Goal: Task Accomplishment & Management: Use online tool/utility

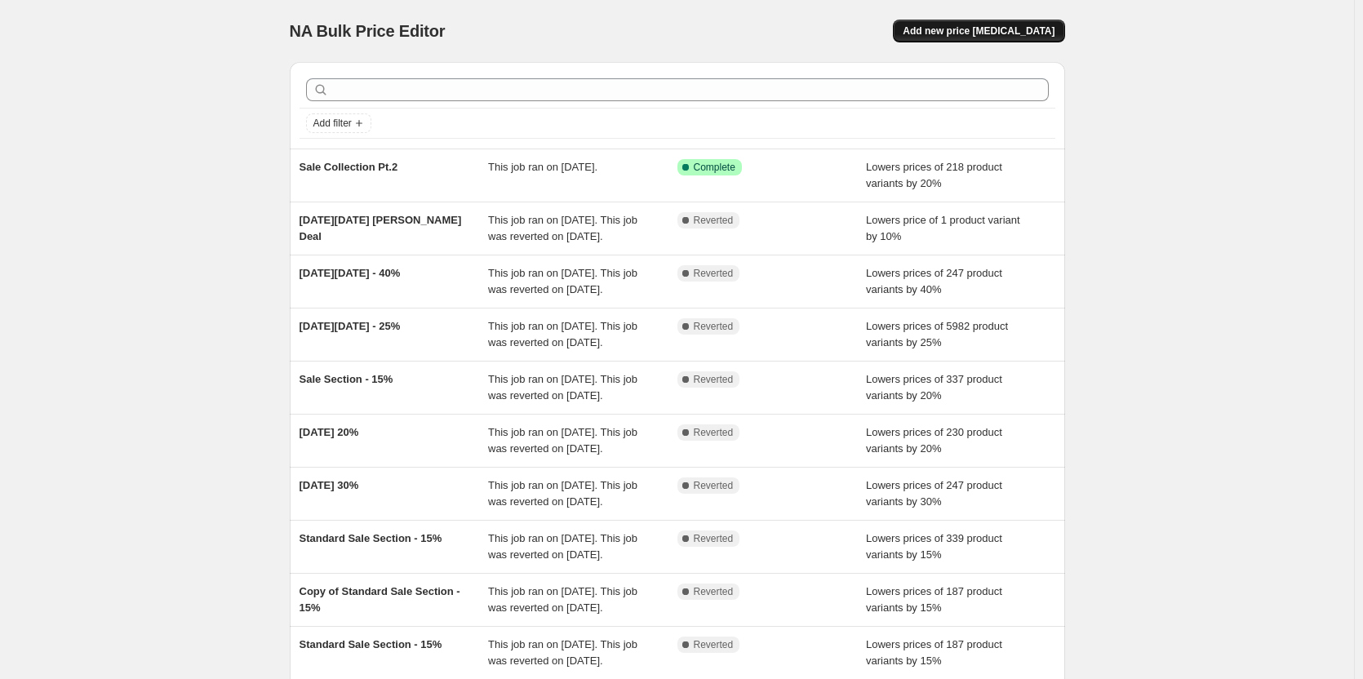
click at [1000, 20] on button "Add new price [MEDICAL_DATA]" at bounding box center [978, 31] width 171 height 23
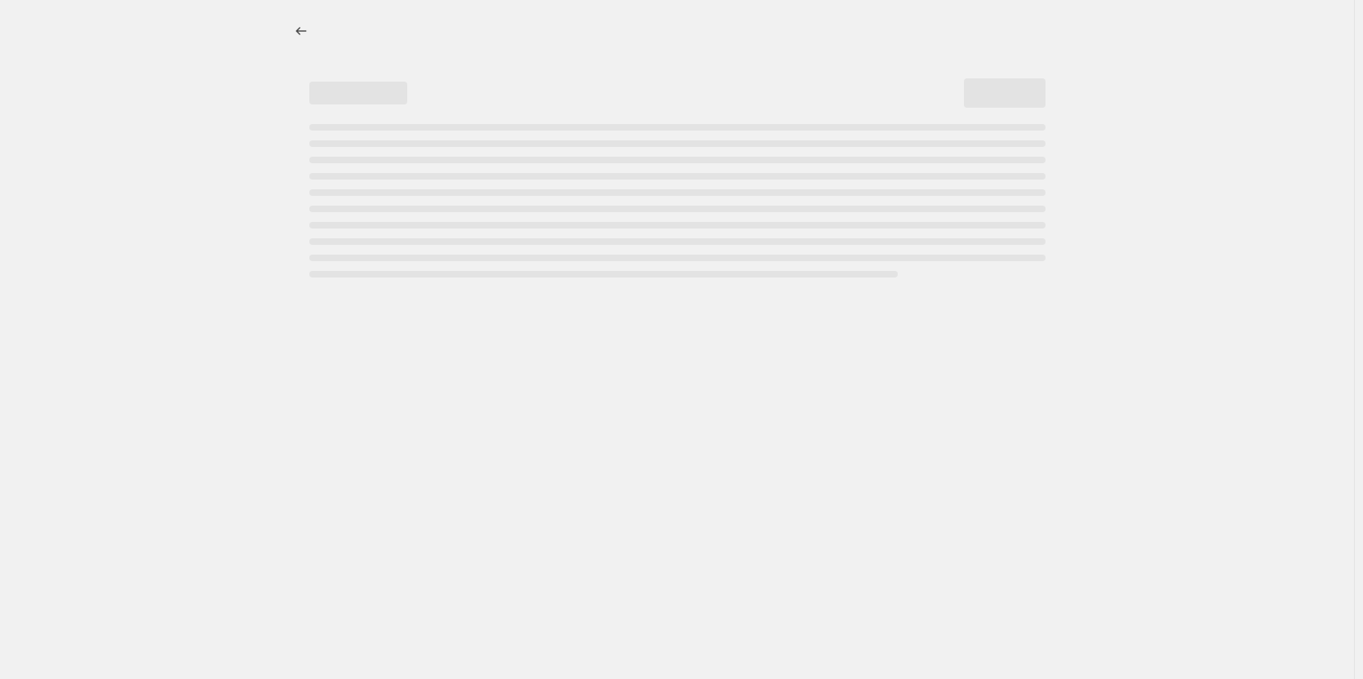
select select "percentage"
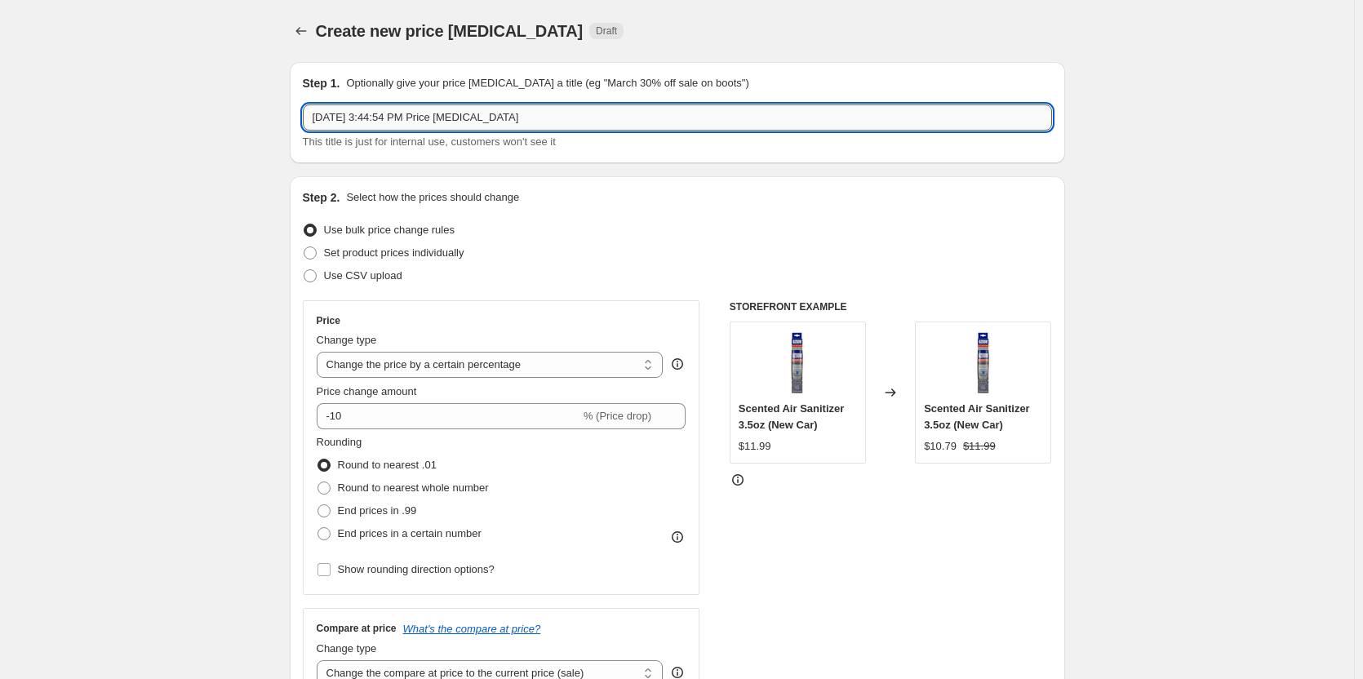
click at [552, 118] on input "[DATE] 3:44:54 PM Price [MEDICAL_DATA]" at bounding box center [677, 117] width 749 height 26
click at [569, 162] on div "Step 1. Optionally give your price change job a title (eg "March 30% off sale o…" at bounding box center [677, 112] width 775 height 101
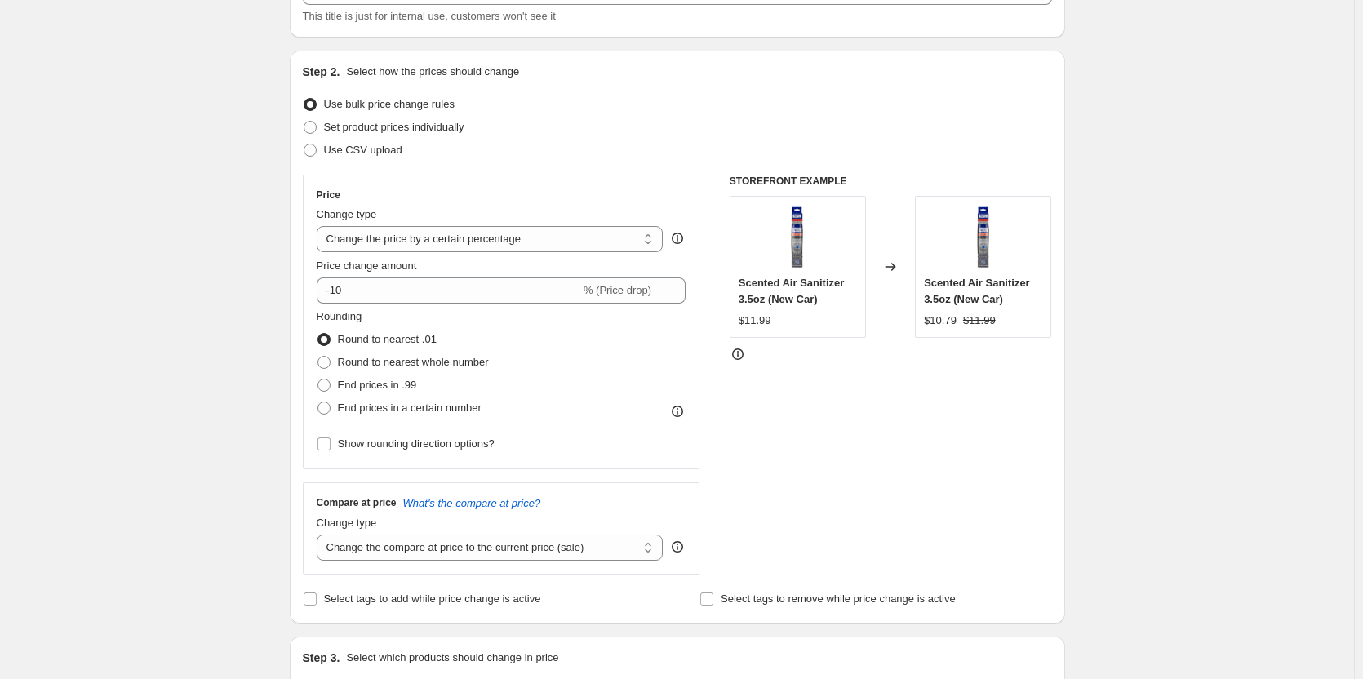
scroll to position [163, 0]
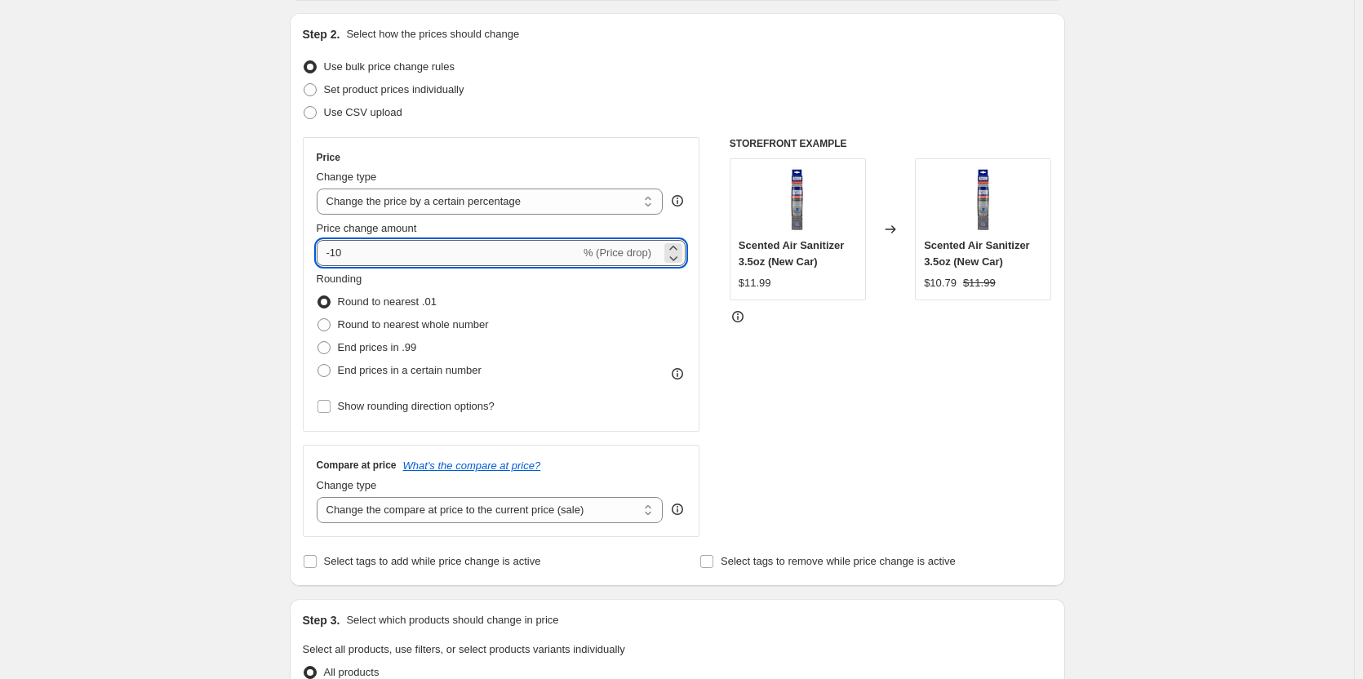
click at [503, 251] on input "-10" at bounding box center [449, 253] width 264 height 26
click at [676, 246] on icon at bounding box center [673, 248] width 16 height 16
click at [672, 256] on icon at bounding box center [673, 258] width 16 height 16
click at [674, 257] on icon at bounding box center [674, 258] width 8 height 5
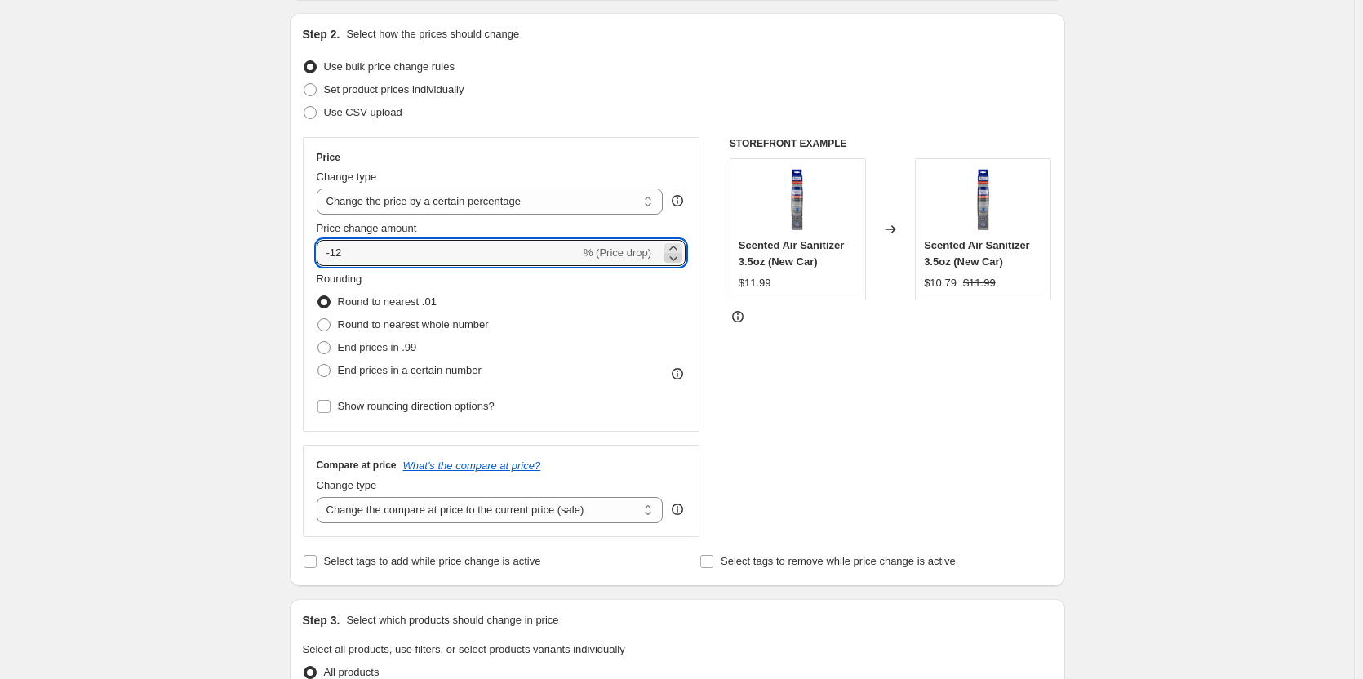
click at [674, 257] on icon at bounding box center [674, 258] width 8 height 5
type input "-15"
click at [601, 310] on div "Rounding Round to nearest .01 Round to nearest whole number End prices in .99 E…" at bounding box center [502, 326] width 370 height 111
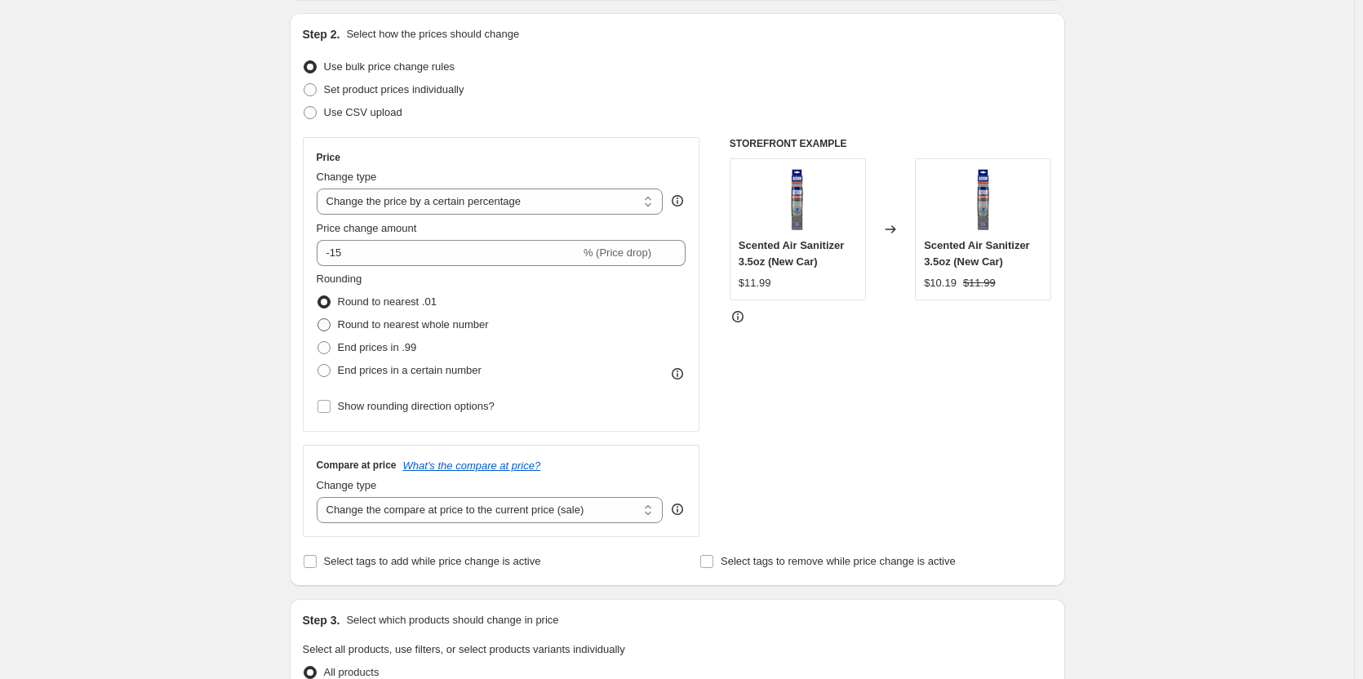
click at [481, 323] on span "Round to nearest whole number" at bounding box center [413, 324] width 151 height 12
click at [318, 319] on input "Round to nearest whole number" at bounding box center [317, 318] width 1 height 1
radio input "true"
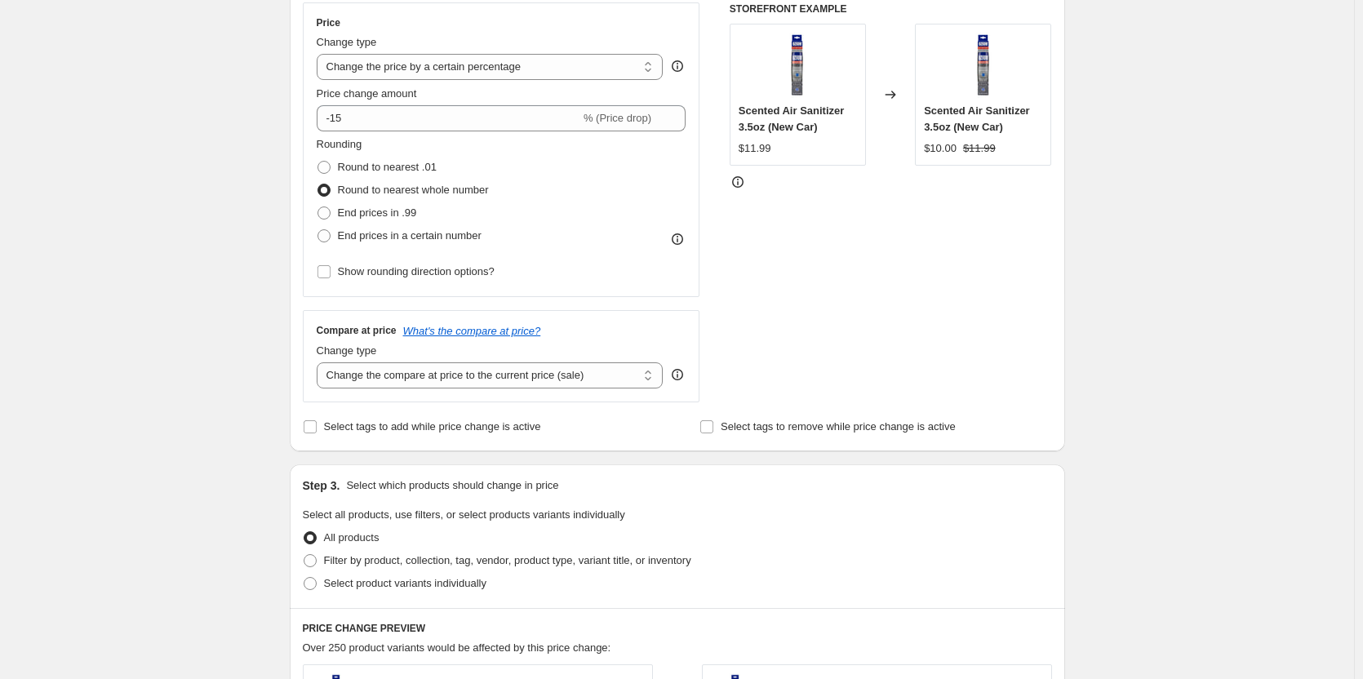
scroll to position [326, 0]
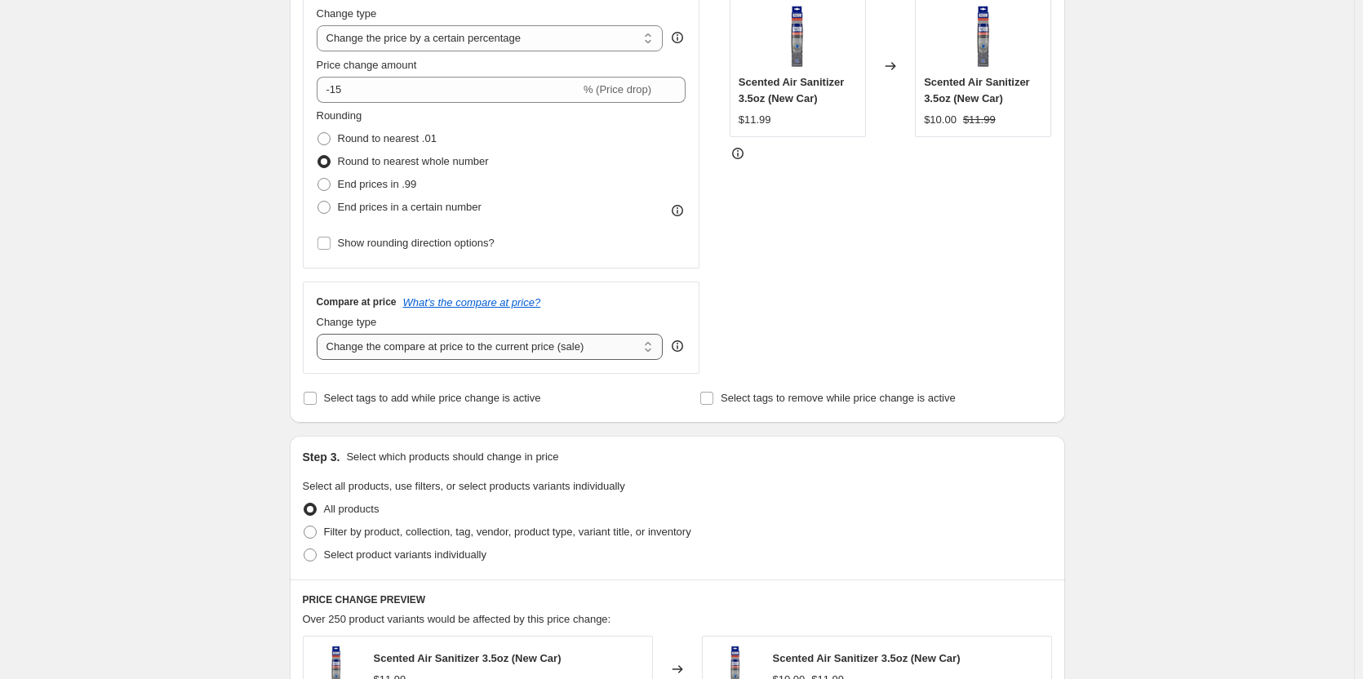
click at [620, 347] on select "Change the compare at price to the current price (sale) Change the compare at p…" at bounding box center [490, 347] width 347 height 26
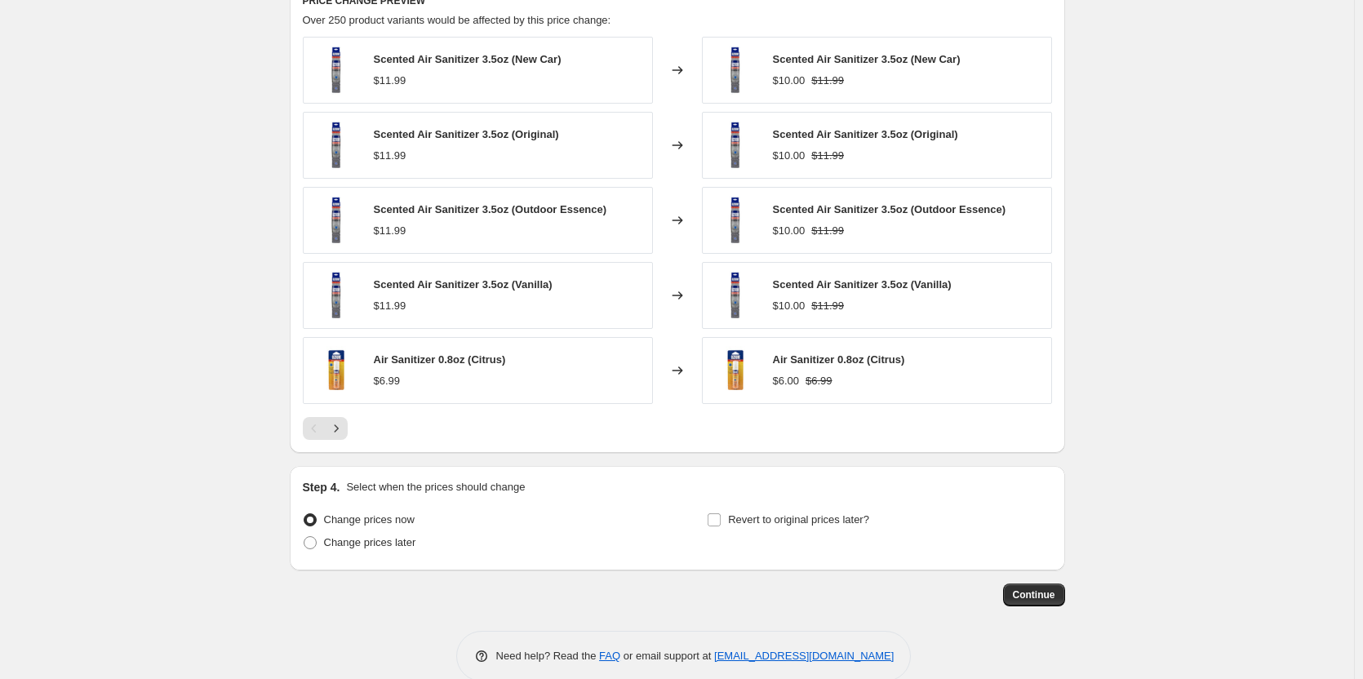
scroll to position [953, 0]
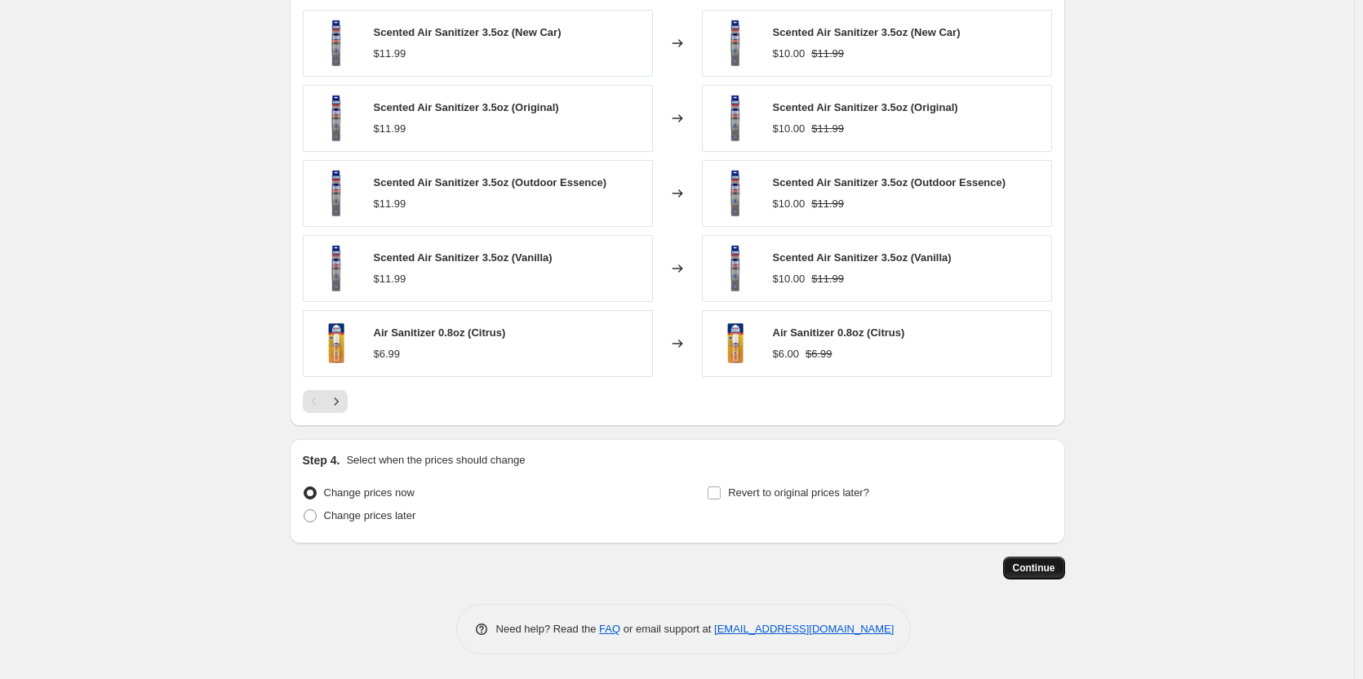
click at [1037, 574] on button "Continue" at bounding box center [1034, 567] width 62 height 23
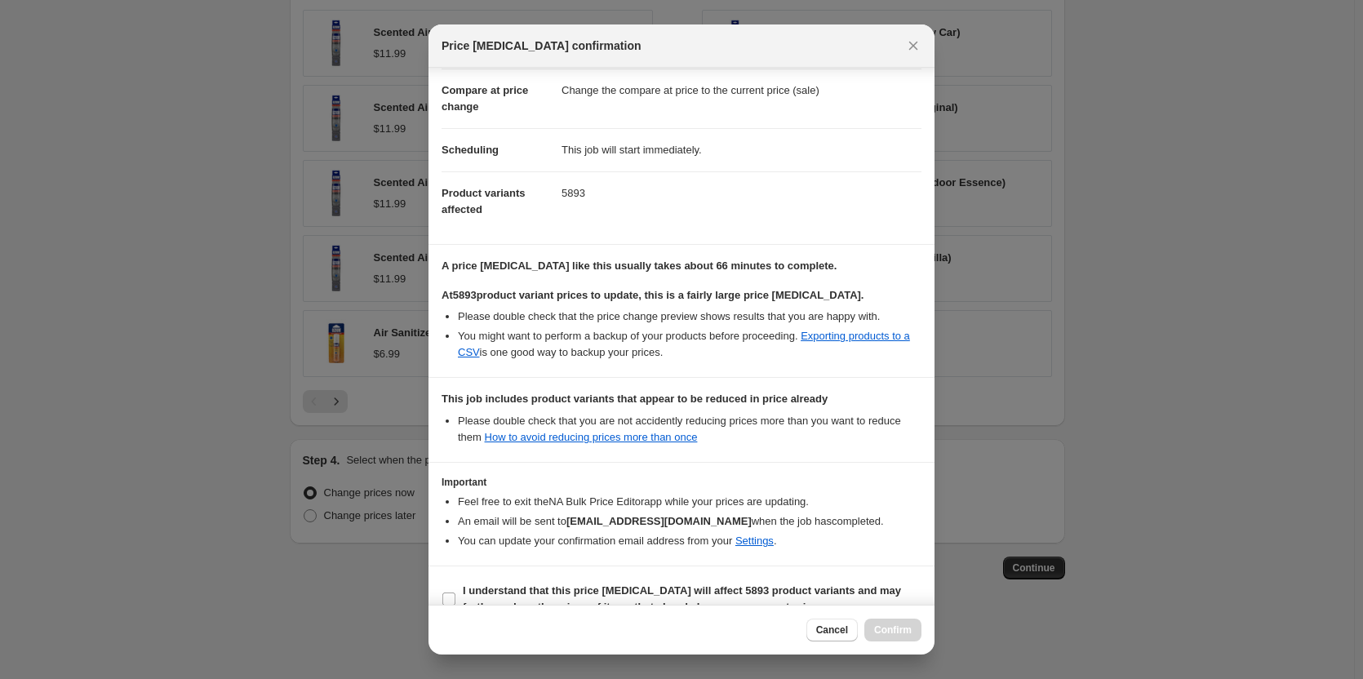
scroll to position [98, 0]
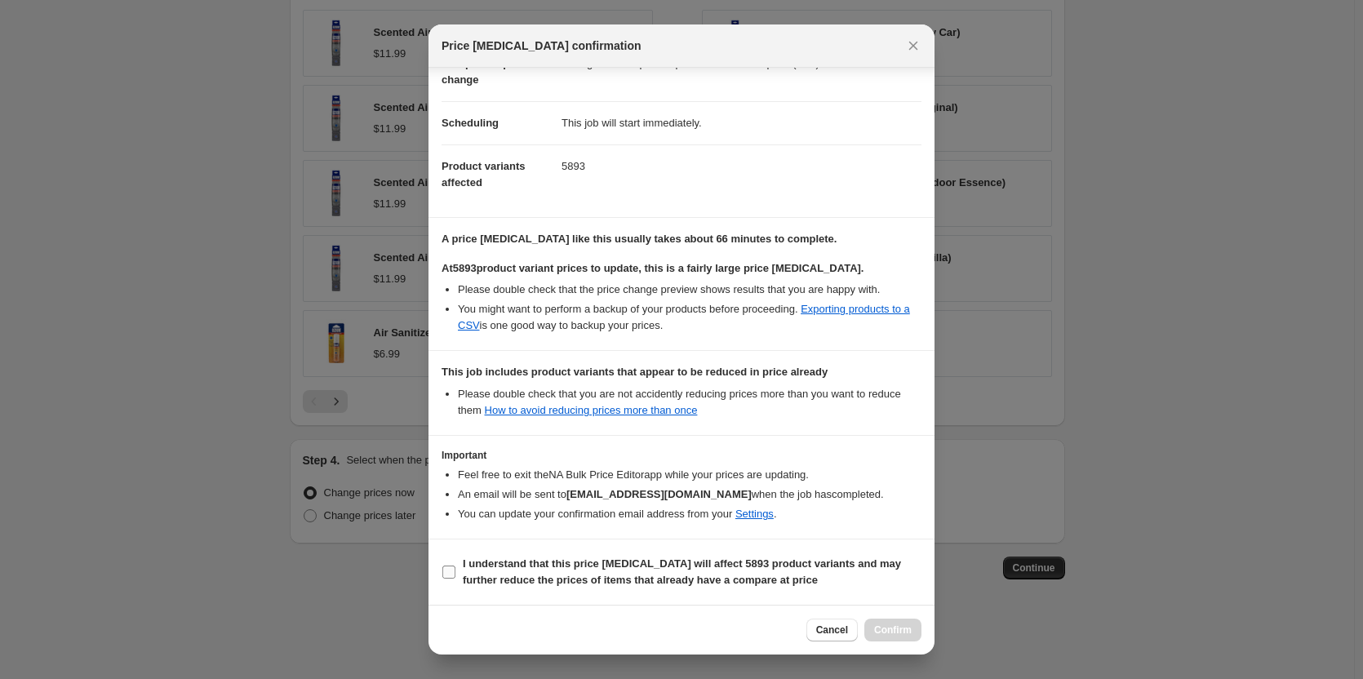
click at [447, 575] on input "I understand that this price change job will affect 5893 product variants and m…" at bounding box center [448, 571] width 13 height 13
checkbox input "true"
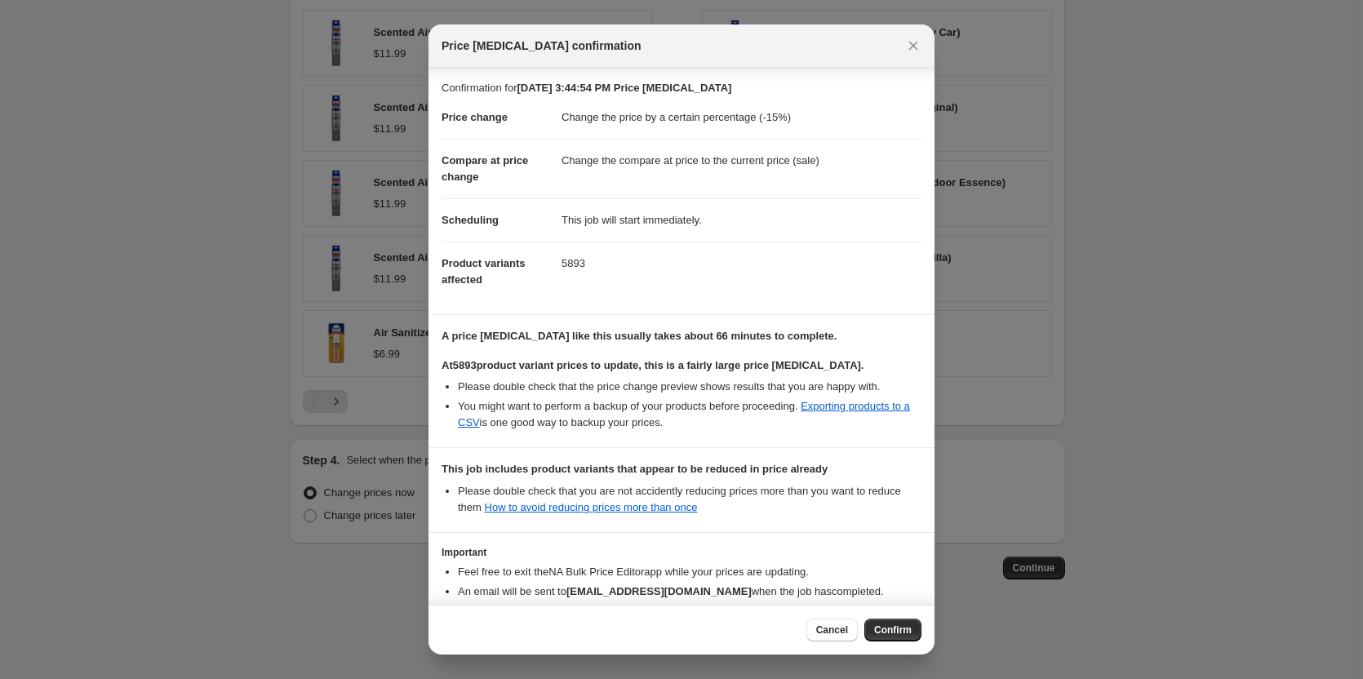
scroll to position [0, 0]
click at [915, 48] on icon "Close" at bounding box center [913, 46] width 9 height 9
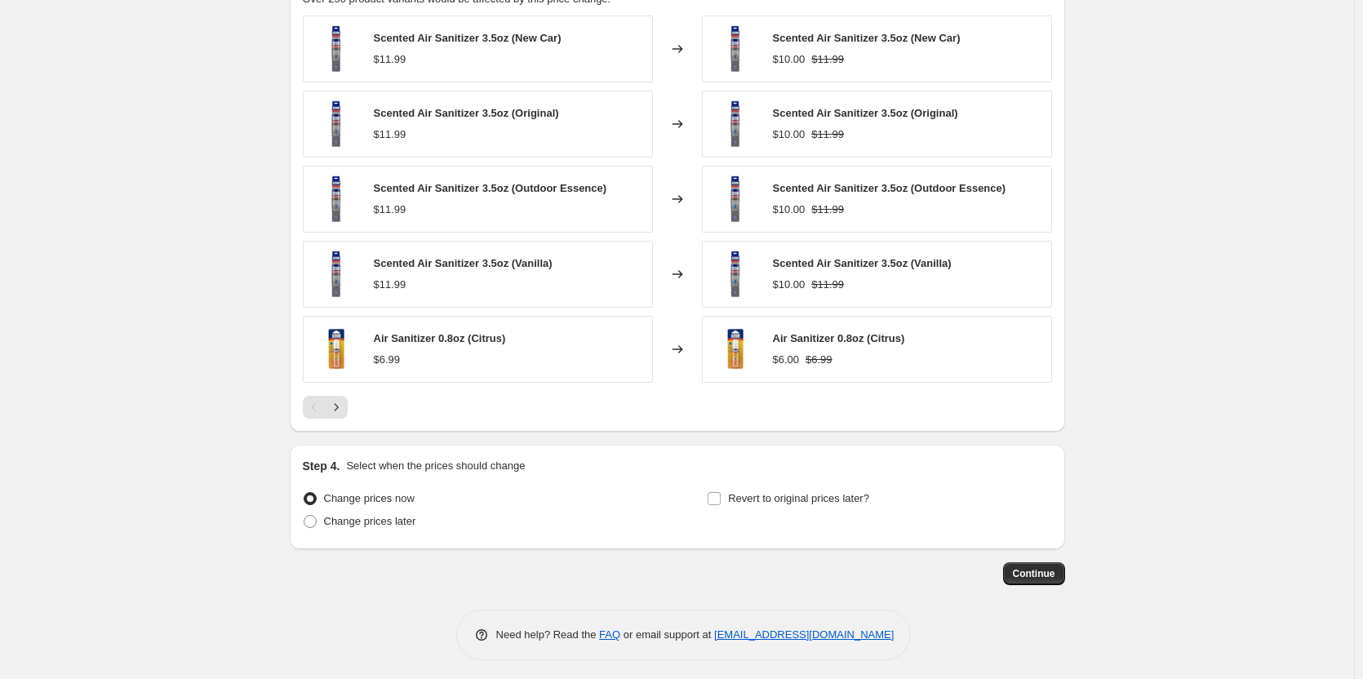
scroll to position [953, 0]
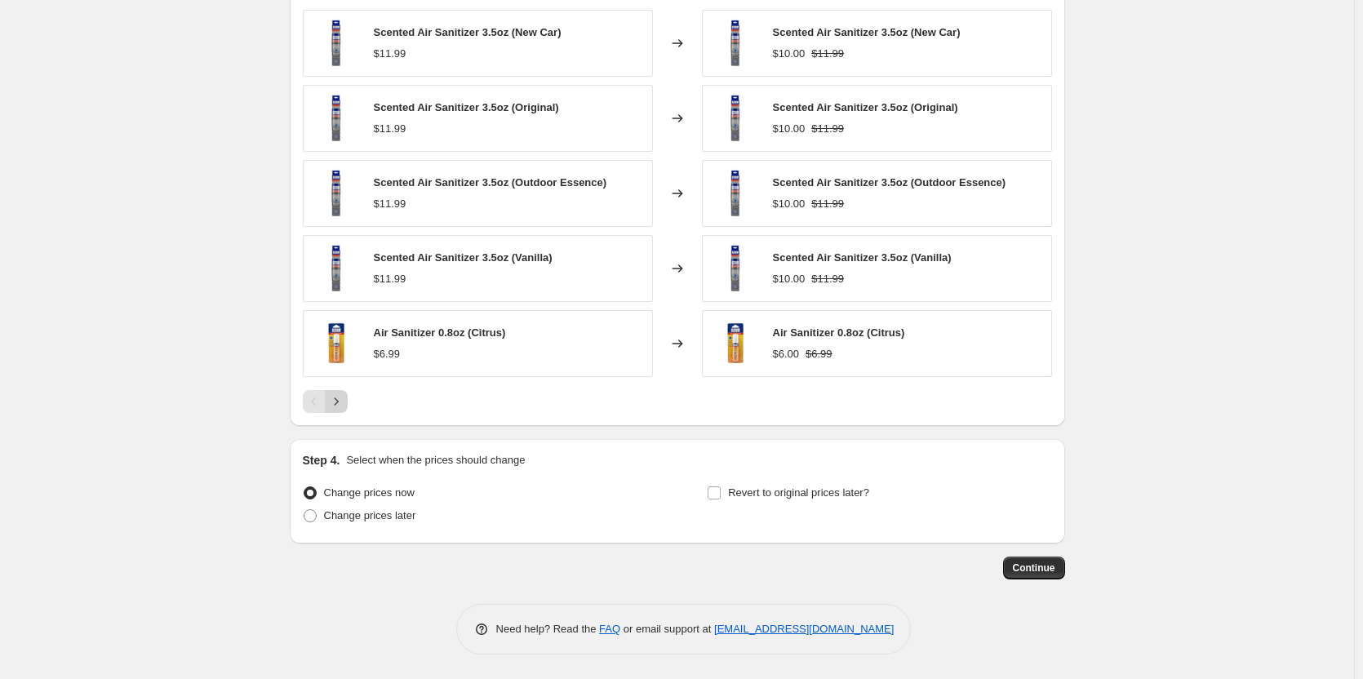
click at [339, 402] on icon "Next" at bounding box center [336, 401] width 16 height 16
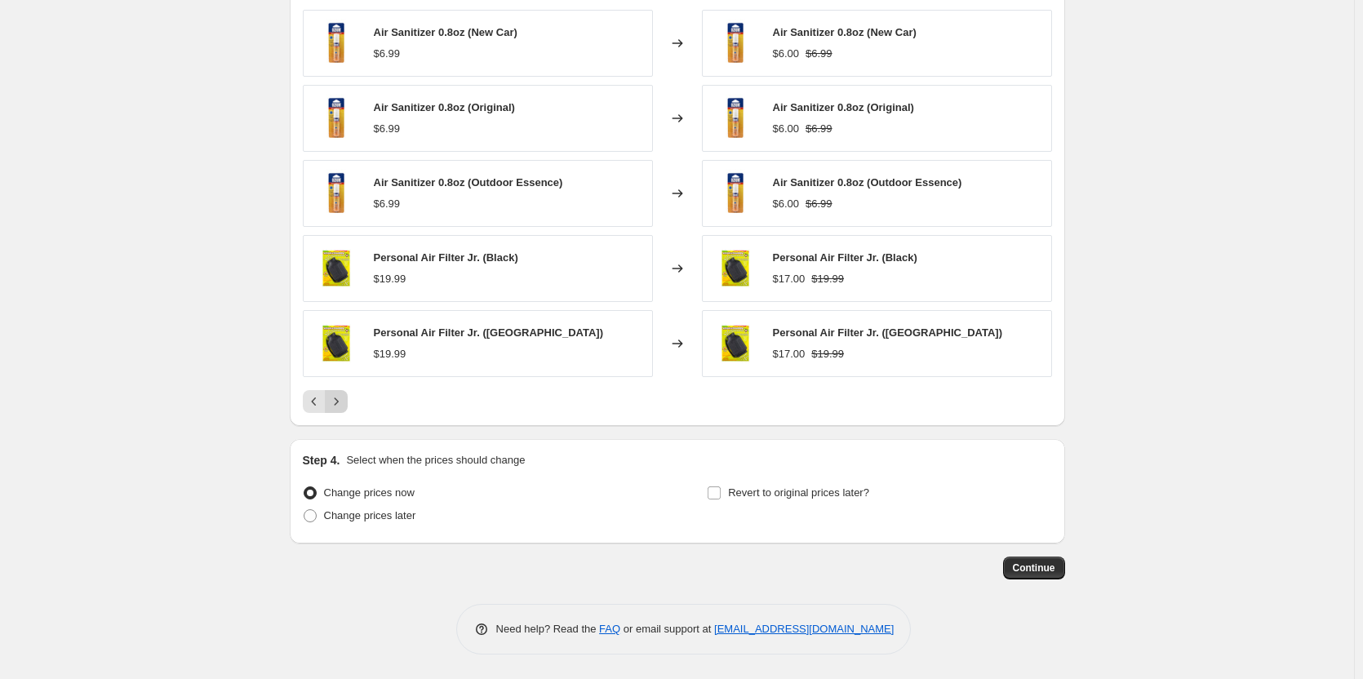
click at [339, 402] on icon "Next" at bounding box center [336, 401] width 16 height 16
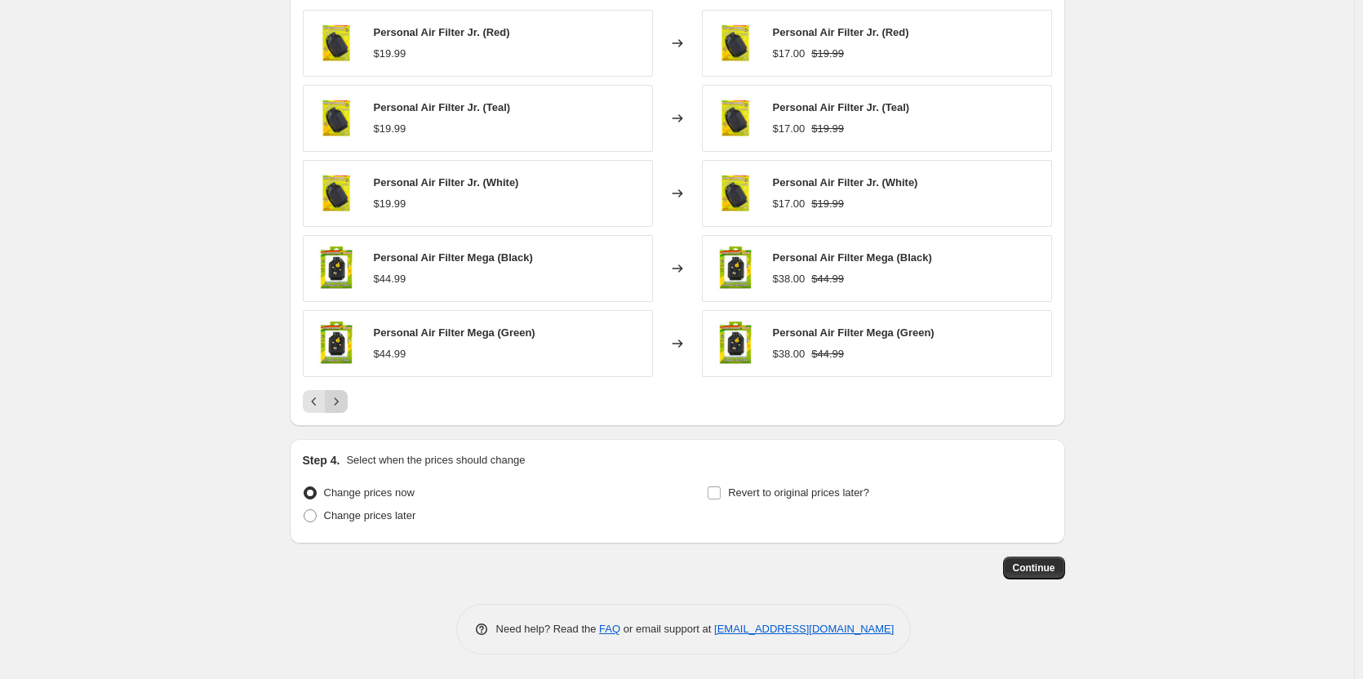
click at [339, 402] on icon "Next" at bounding box center [336, 401] width 16 height 16
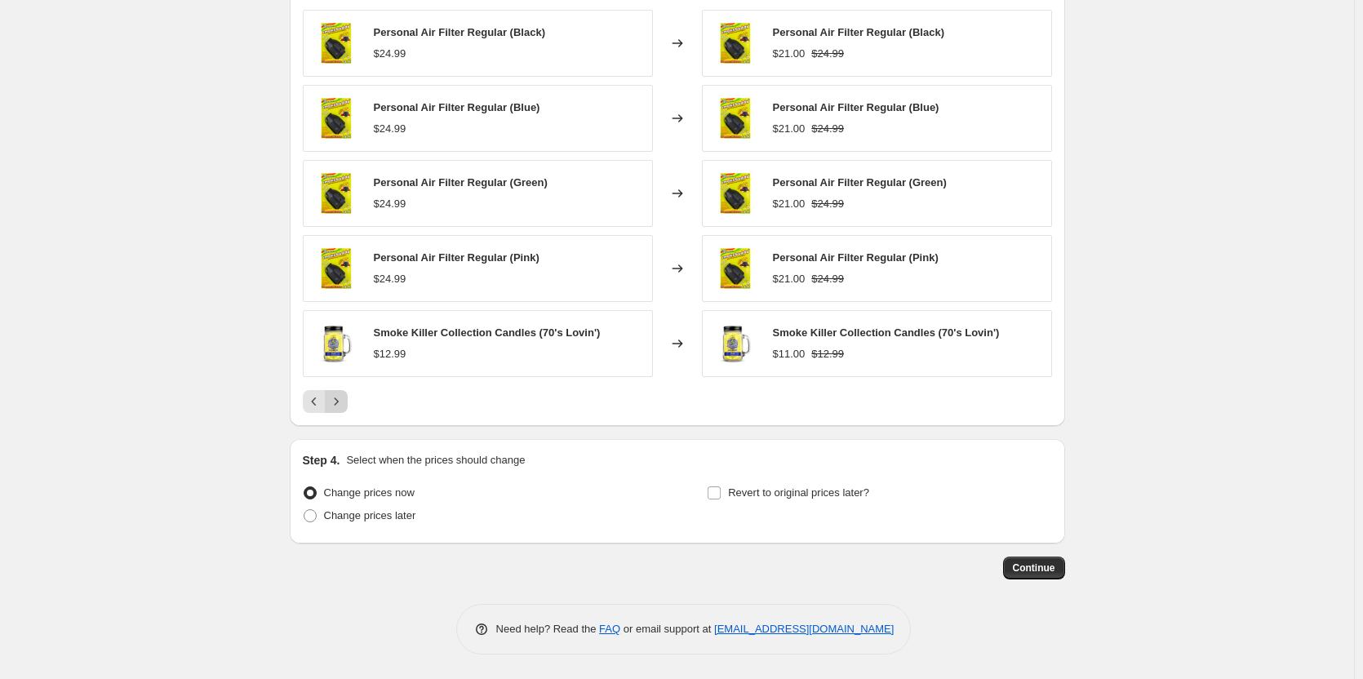
click at [339, 402] on icon "Next" at bounding box center [336, 401] width 16 height 16
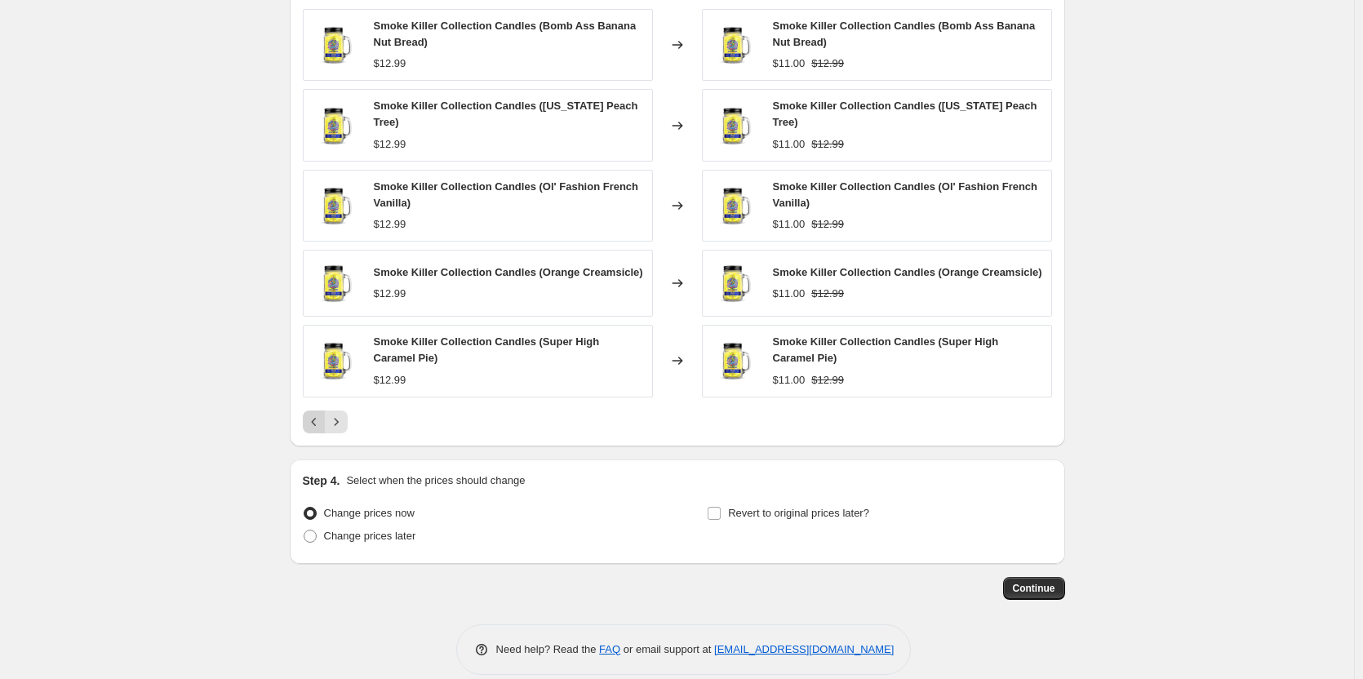
click at [326, 418] on button "Previous" at bounding box center [314, 421] width 23 height 23
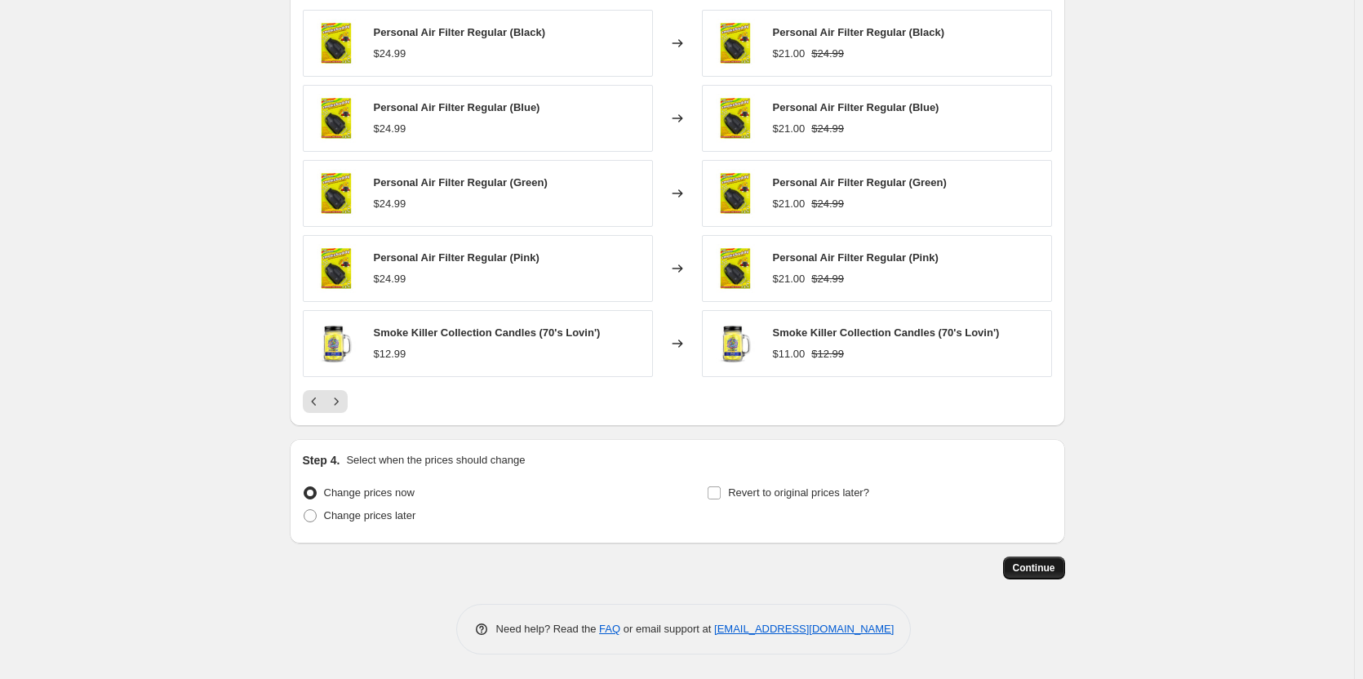
click at [1026, 574] on span "Continue" at bounding box center [1034, 567] width 42 height 13
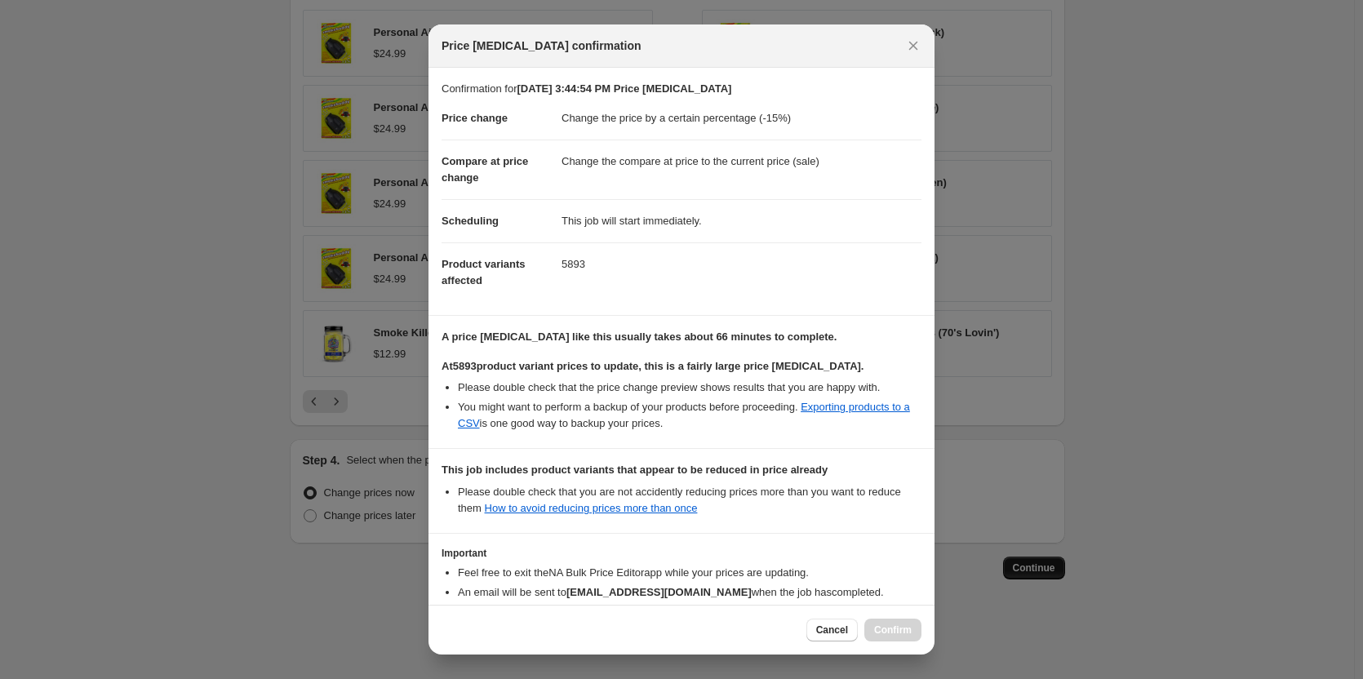
scroll to position [0, 0]
drag, startPoint x: 596, startPoint y: 266, endPoint x: 522, endPoint y: 266, distance: 73.4
click at [522, 266] on dl "Price change Change the price by a certain percentage (-15%) Compare at price c…" at bounding box center [681, 199] width 480 height 205
click at [680, 272] on dd "5893" at bounding box center [741, 263] width 360 height 43
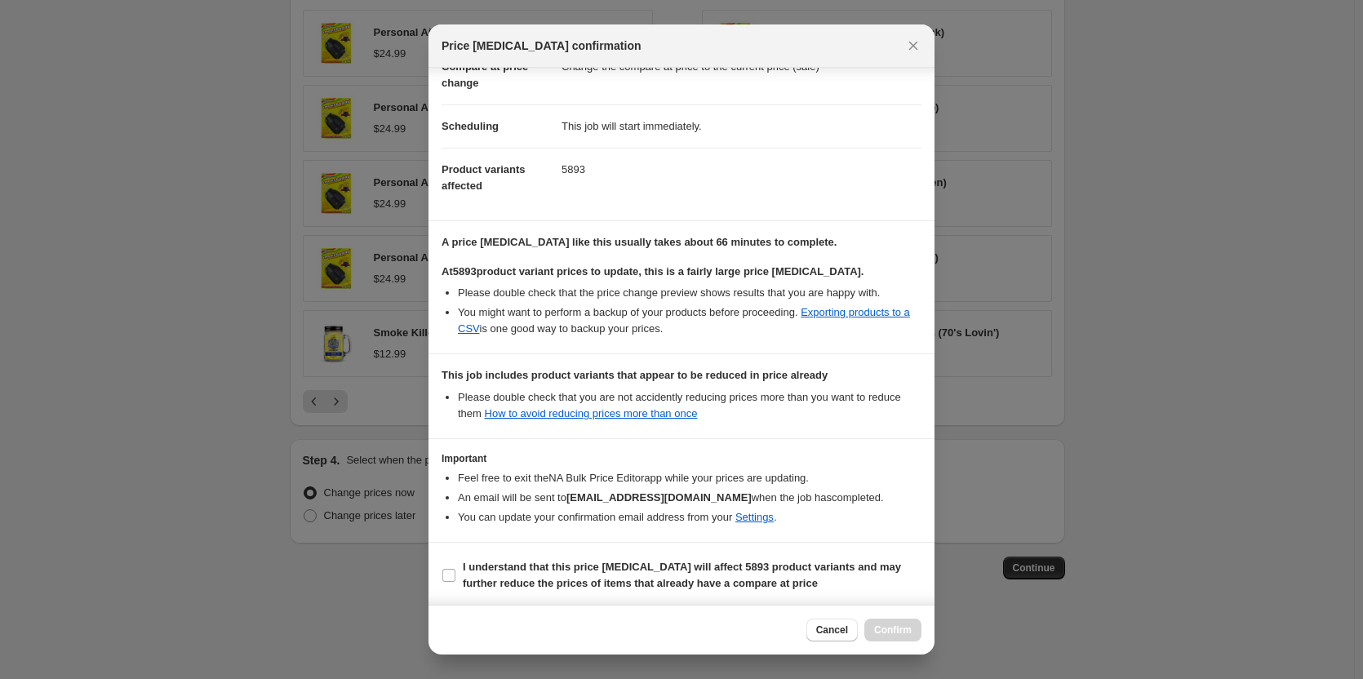
scroll to position [98, 0]
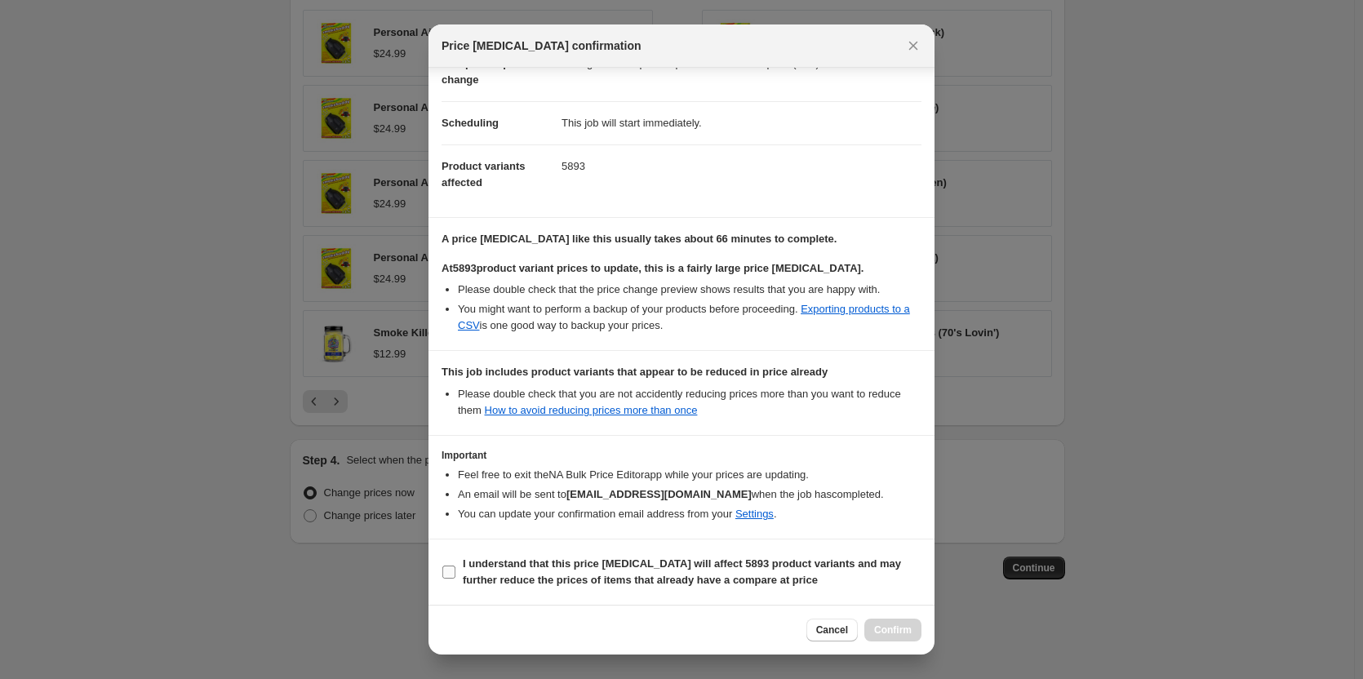
drag, startPoint x: 447, startPoint y: 572, endPoint x: 476, endPoint y: 565, distance: 30.1
click at [447, 572] on input "I understand that this price change job will affect 5893 product variants and m…" at bounding box center [448, 571] width 13 height 13
checkbox input "true"
click at [885, 634] on span "Confirm" at bounding box center [893, 629] width 38 height 13
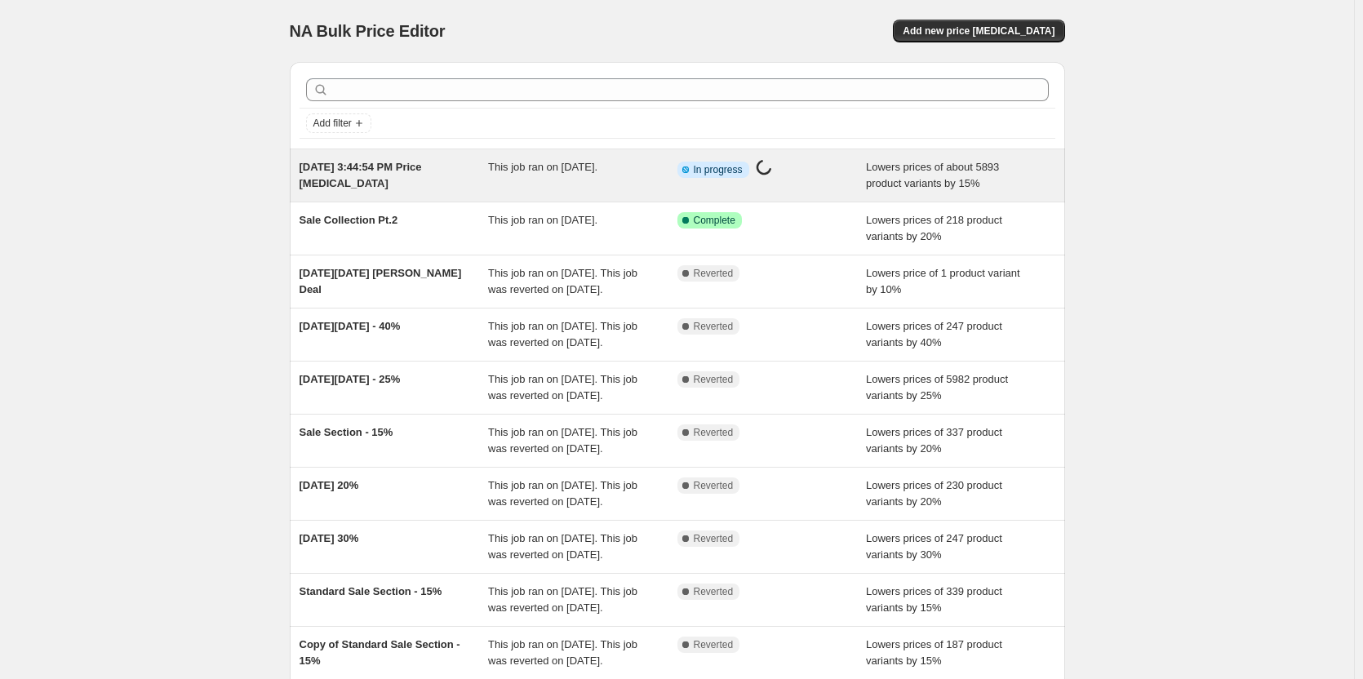
click at [360, 171] on span "[DATE] 3:44:54 PM Price [MEDICAL_DATA]" at bounding box center [360, 175] width 122 height 29
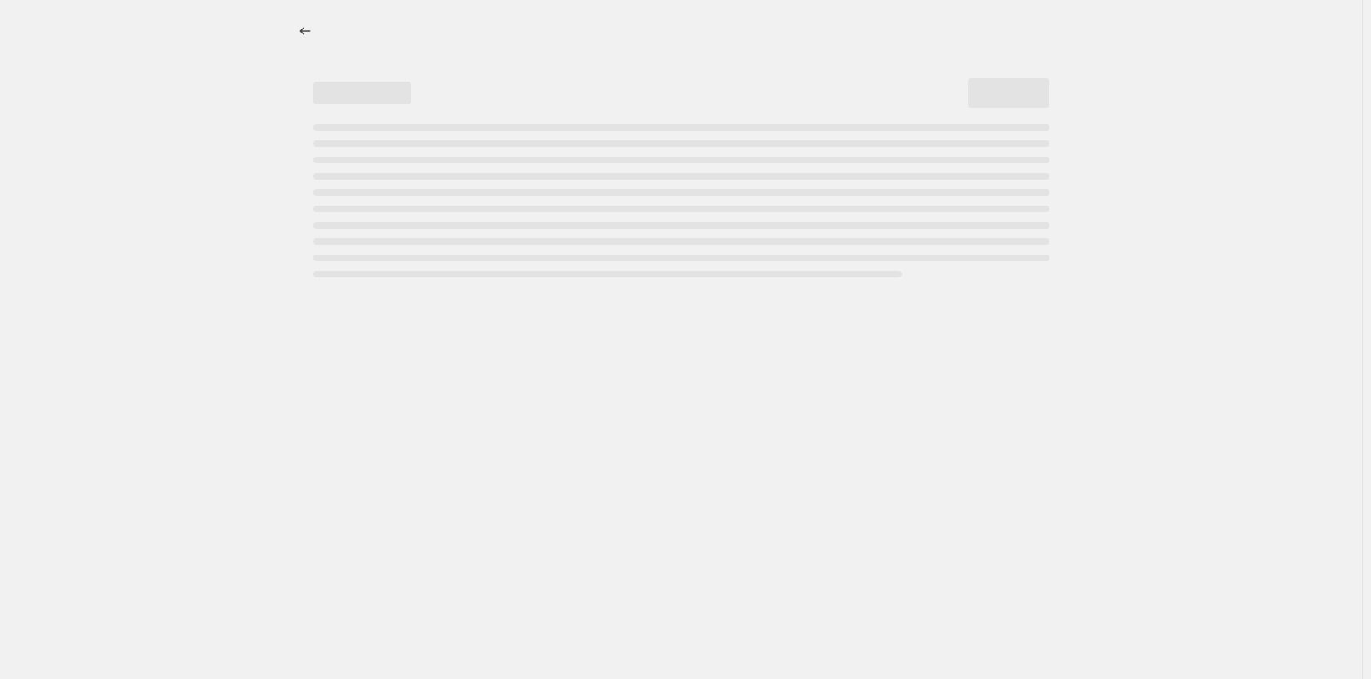
select select "percentage"
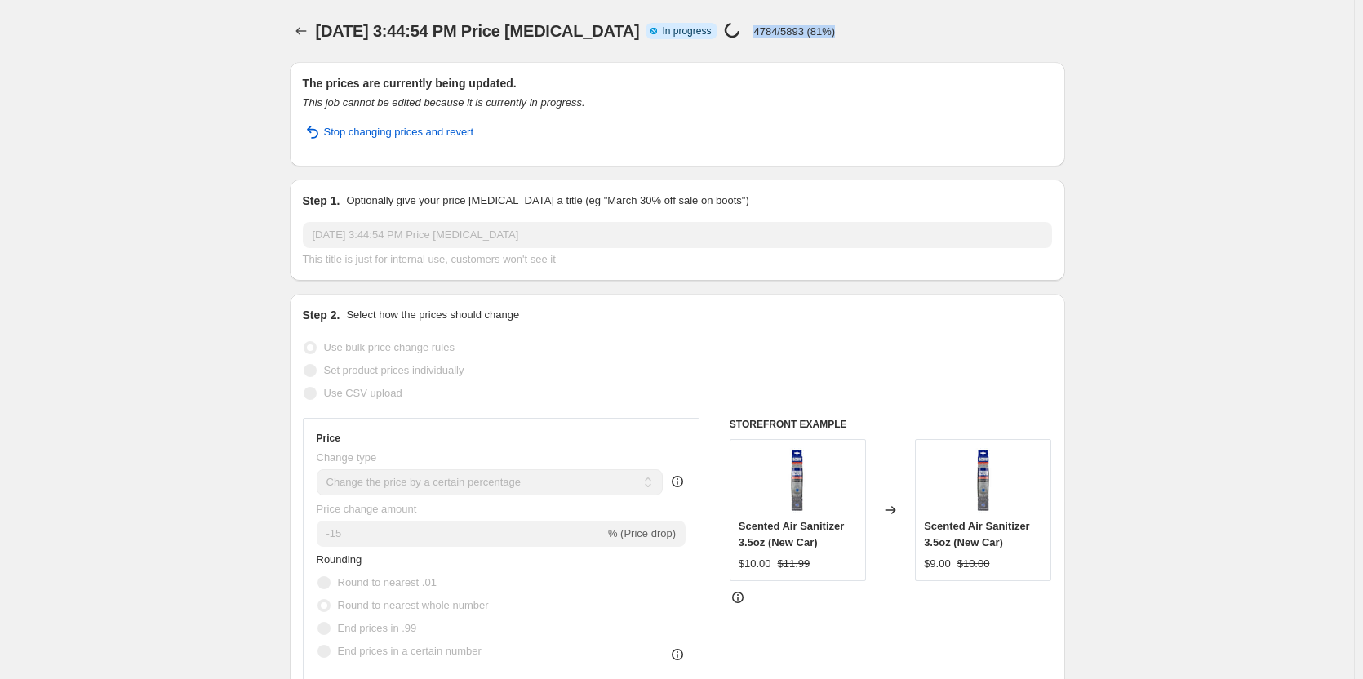
drag, startPoint x: 828, startPoint y: 29, endPoint x: 747, endPoint y: 28, distance: 80.8
click at [747, 28] on div "Price [MEDICAL_DATA] in progress... 4784/5893 (81%)" at bounding box center [779, 31] width 111 height 19
click at [933, 34] on div "[DATE] 3:44:54 PM Price [MEDICAL_DATA] Info Partially complete In progress Pric…" at bounding box center [629, 31] width 627 height 23
